Goal: Communication & Community: Answer question/provide support

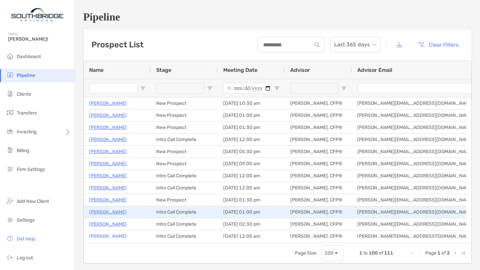
click at [108, 210] on p "[PERSON_NAME]" at bounding box center [108, 212] width 38 height 8
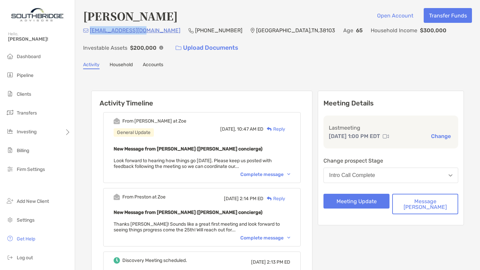
drag, startPoint x: 143, startPoint y: 32, endPoint x: 90, endPoint y: 29, distance: 53.0
click at [90, 29] on div "texclerk@gmail.com (615) 454-7676 Memphis , TN , 38103 Age 65 Household Income …" at bounding box center [277, 40] width 389 height 29
copy p "texclerk@gmail.com"
click at [361, 201] on button "Meeting Update" at bounding box center [357, 200] width 66 height 15
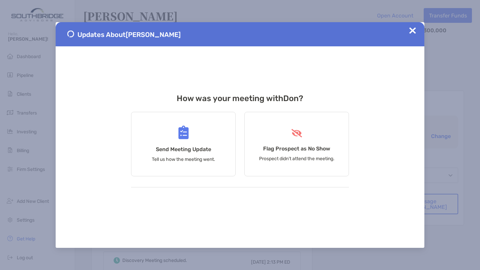
click at [197, 129] on div "Send Meeting Update Tell us how the meeting went." at bounding box center [183, 144] width 105 height 64
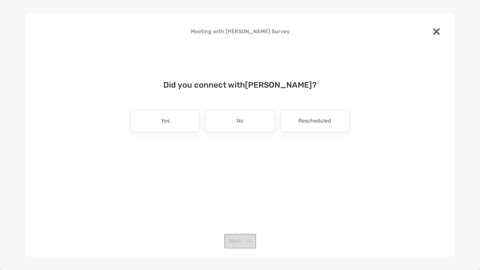
click at [170, 122] on div "Yes" at bounding box center [164, 121] width 69 height 22
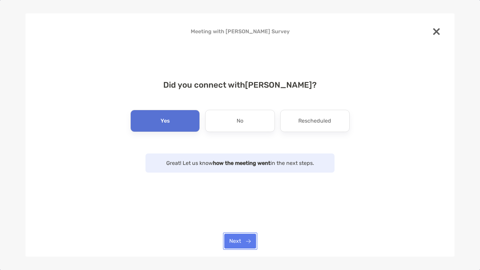
click at [232, 237] on button "Next" at bounding box center [240, 240] width 32 height 15
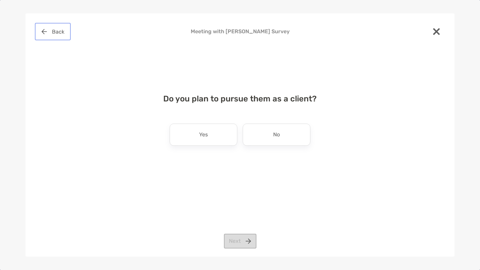
click at [45, 30] on button "Back" at bounding box center [52, 31] width 33 height 15
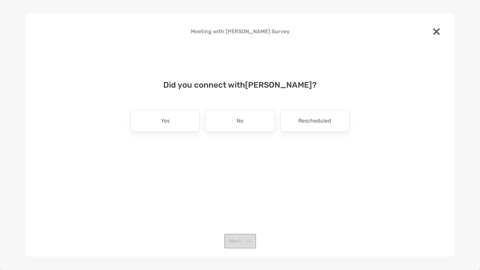
click at [434, 31] on img at bounding box center [436, 31] width 7 height 7
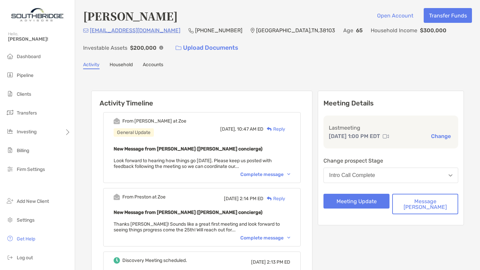
click at [285, 127] on div "Reply" at bounding box center [275, 128] width 22 height 7
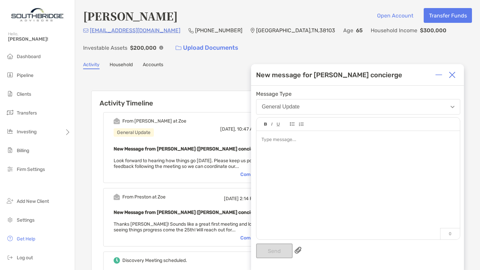
click at [278, 151] on div at bounding box center [359, 182] width 204 height 102
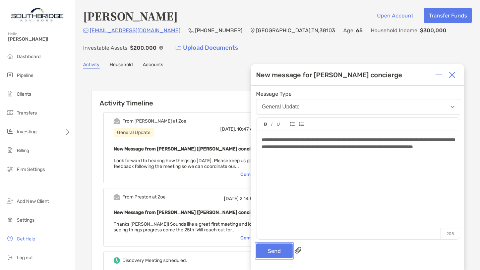
click at [264, 248] on button "Send" at bounding box center [274, 250] width 37 height 15
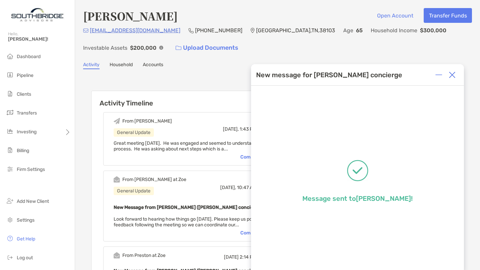
click at [453, 74] on img at bounding box center [452, 74] width 7 height 7
